Goal: Navigation & Orientation: Find specific page/section

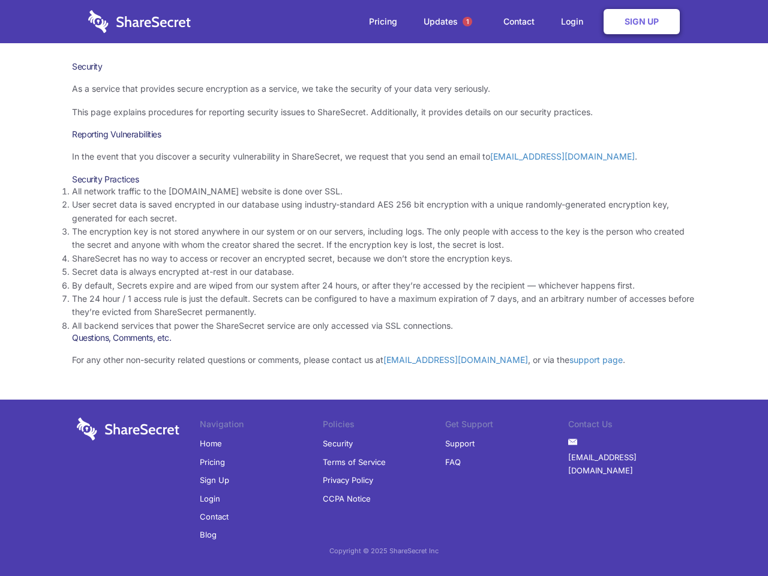
click at [384, 288] on li "By default, Secrets expire and are wiped from our system after 24 hours, or aft…" at bounding box center [384, 285] width 624 height 13
click at [468, 22] on span "1" at bounding box center [468, 22] width 10 height 10
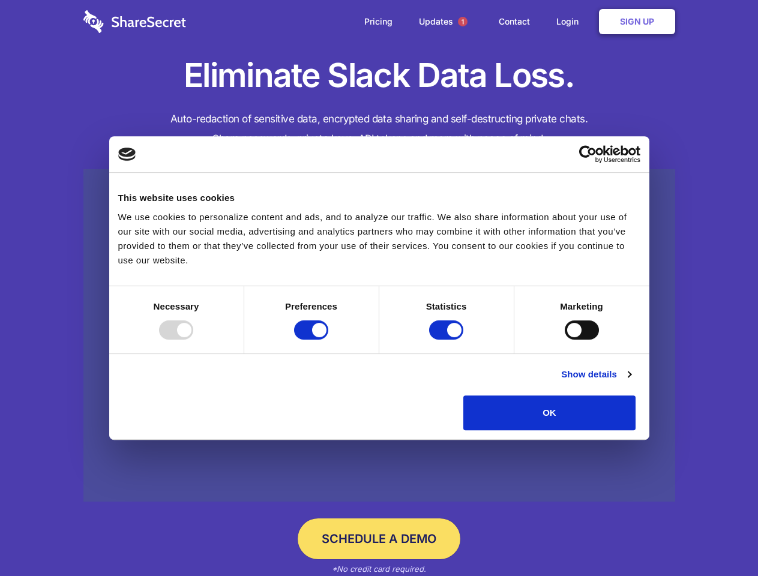
click at [193, 340] on div at bounding box center [176, 330] width 34 height 19
click at [328, 340] on input "Preferences" at bounding box center [311, 330] width 34 height 19
checkbox input "false"
click at [448, 340] on input "Statistics" at bounding box center [446, 330] width 34 height 19
checkbox input "false"
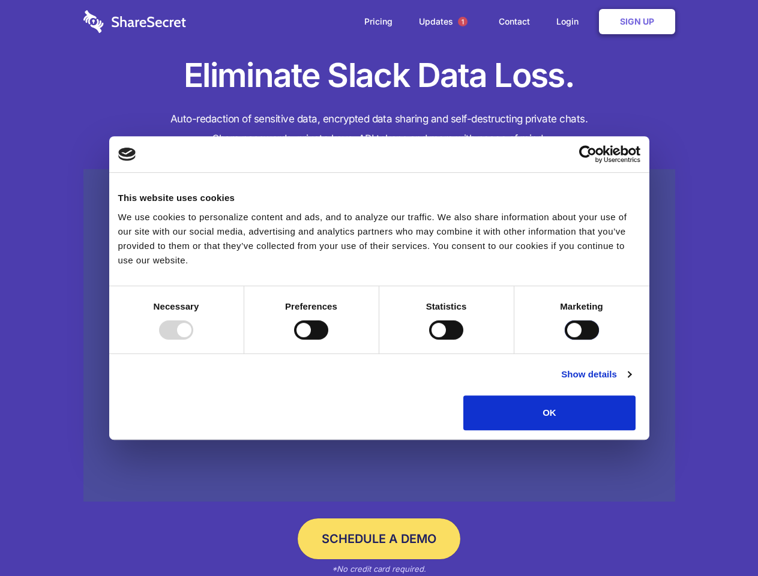
click at [565, 340] on input "Marketing" at bounding box center [582, 330] width 34 height 19
checkbox input "true"
click at [631, 382] on link "Show details" at bounding box center [596, 374] width 70 height 14
click at [0, 0] on li "Necessary 7 Necessary cookies help make a website usable by enabling basic func…" at bounding box center [0, 0] width 0 height 0
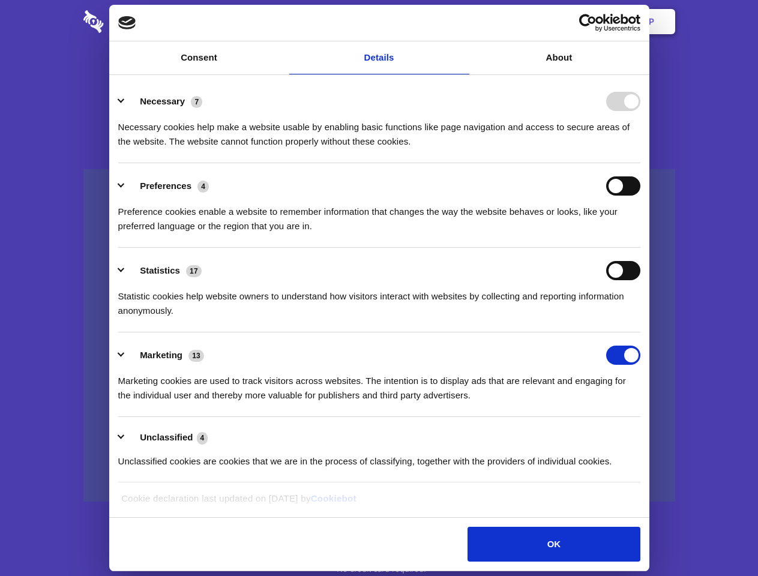
click at [462, 22] on span "1" at bounding box center [463, 22] width 10 height 10
